Goal: Task Accomplishment & Management: Use online tool/utility

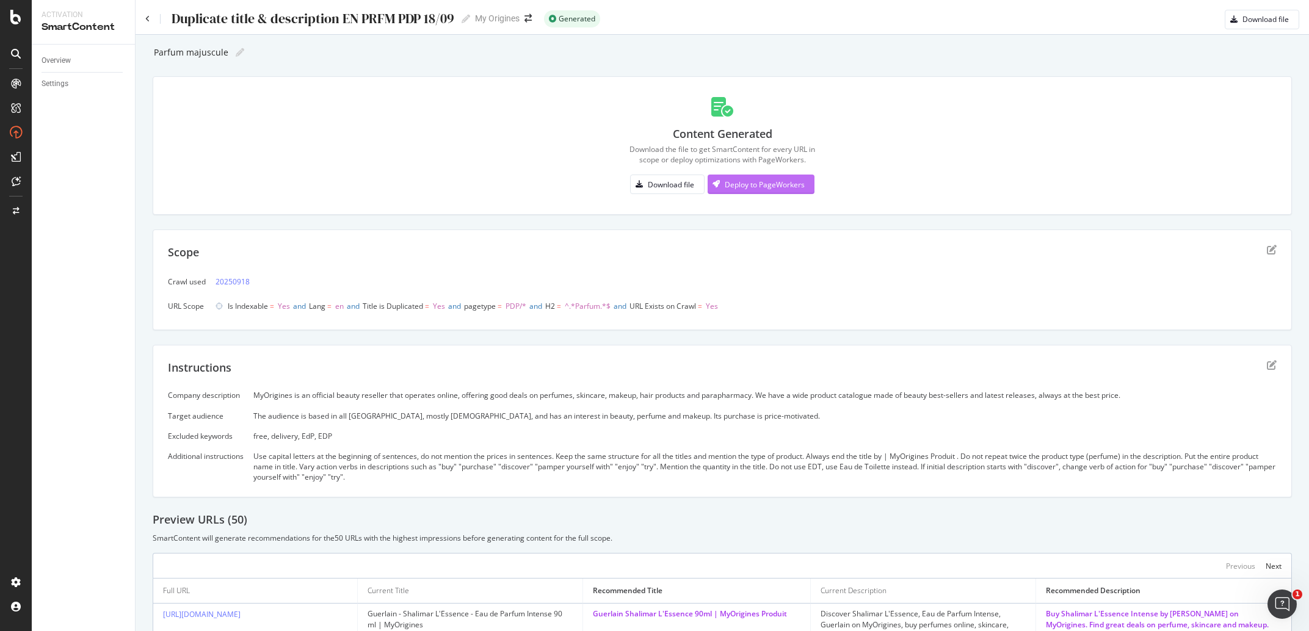
click at [769, 189] on div "Deploy to PageWorkers" at bounding box center [755, 184] width 97 height 18
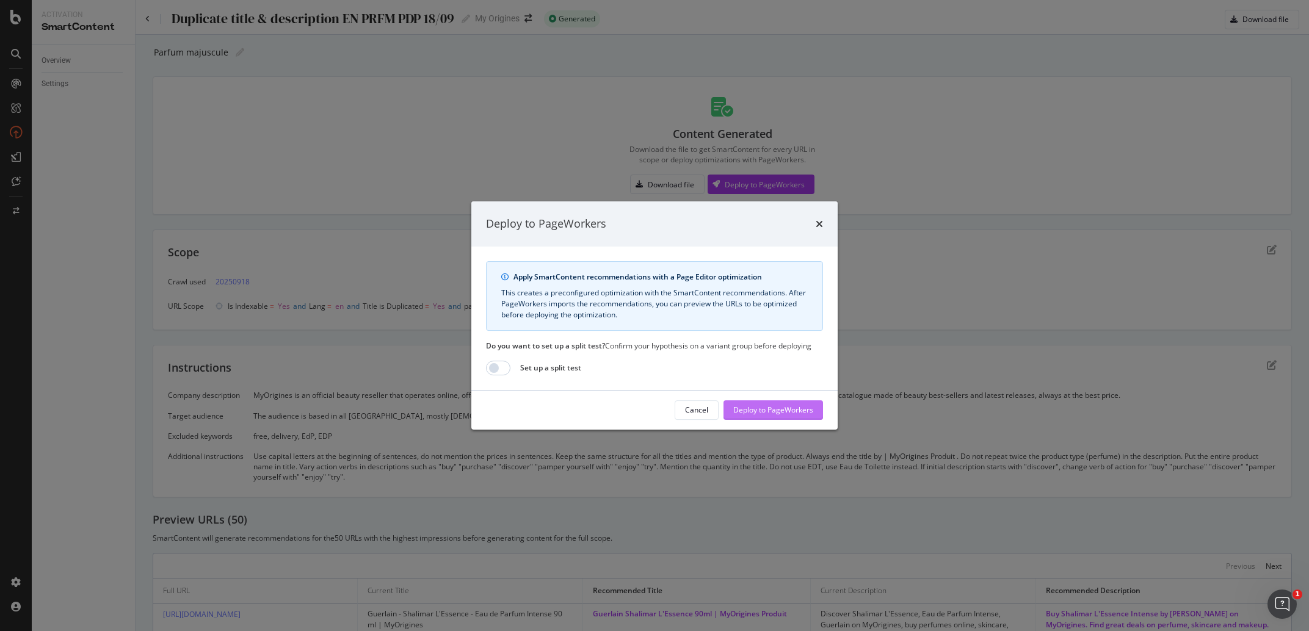
click at [764, 415] on div "Deploy to PageWorkers" at bounding box center [773, 410] width 80 height 10
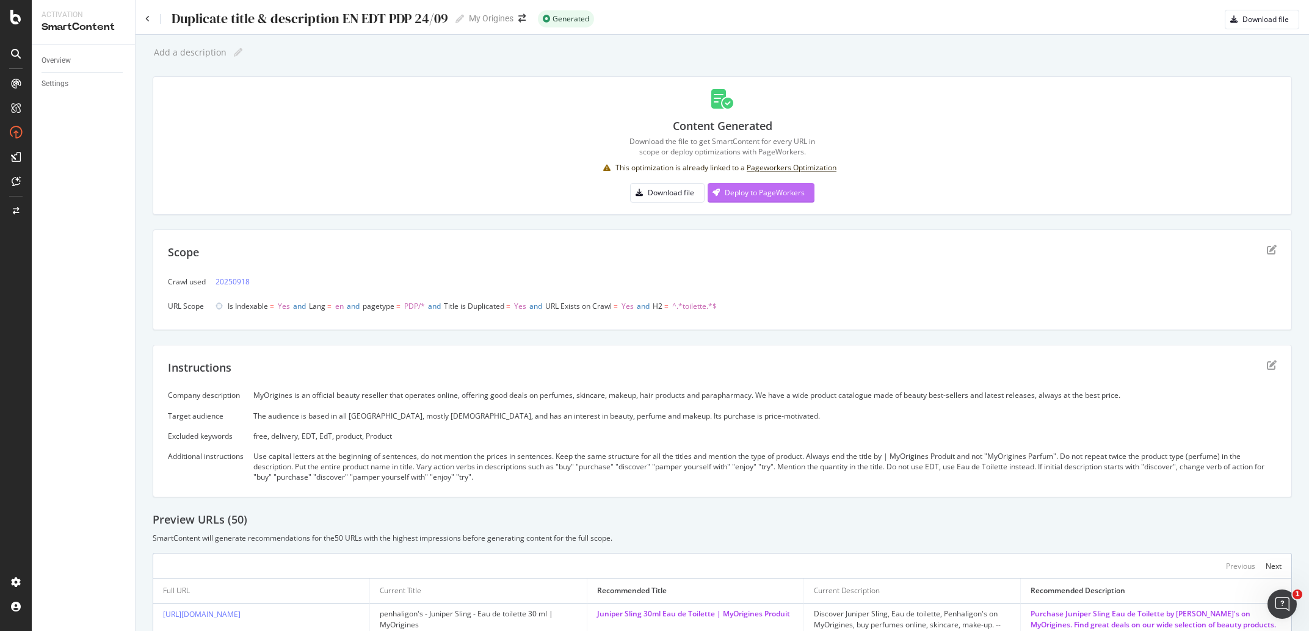
click at [776, 184] on div "Deploy to PageWorkers" at bounding box center [755, 193] width 97 height 18
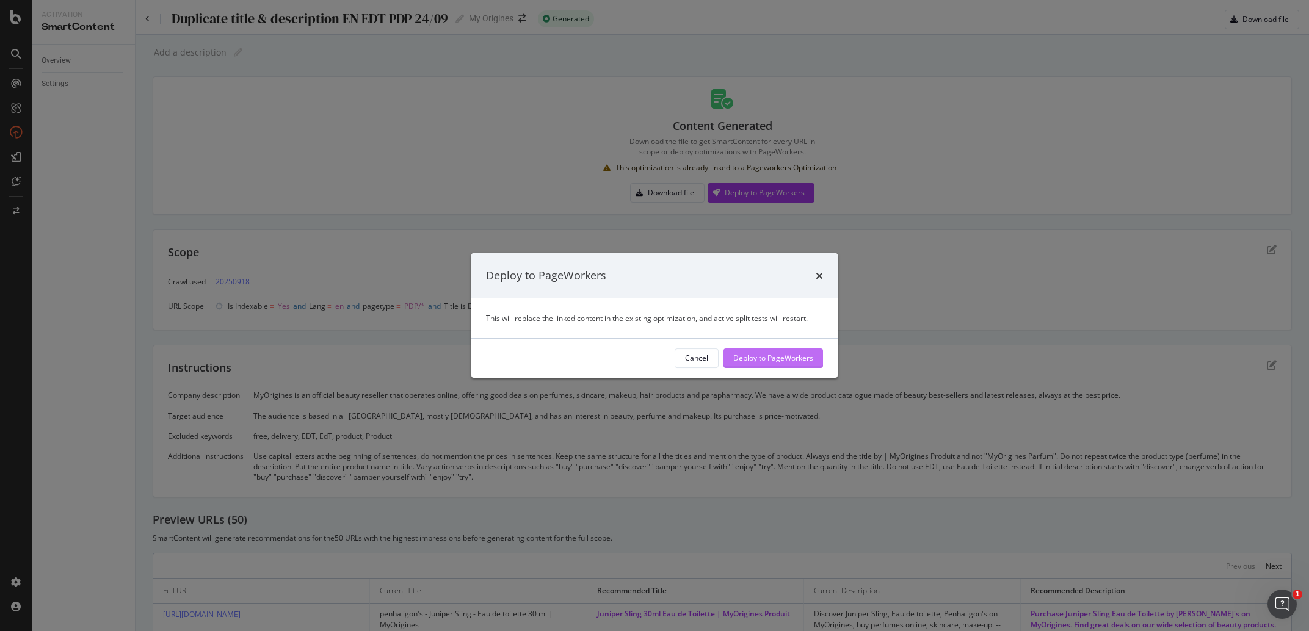
click at [782, 364] on div "Deploy to PageWorkers" at bounding box center [773, 358] width 80 height 18
